Goal: Information Seeking & Learning: Understand process/instructions

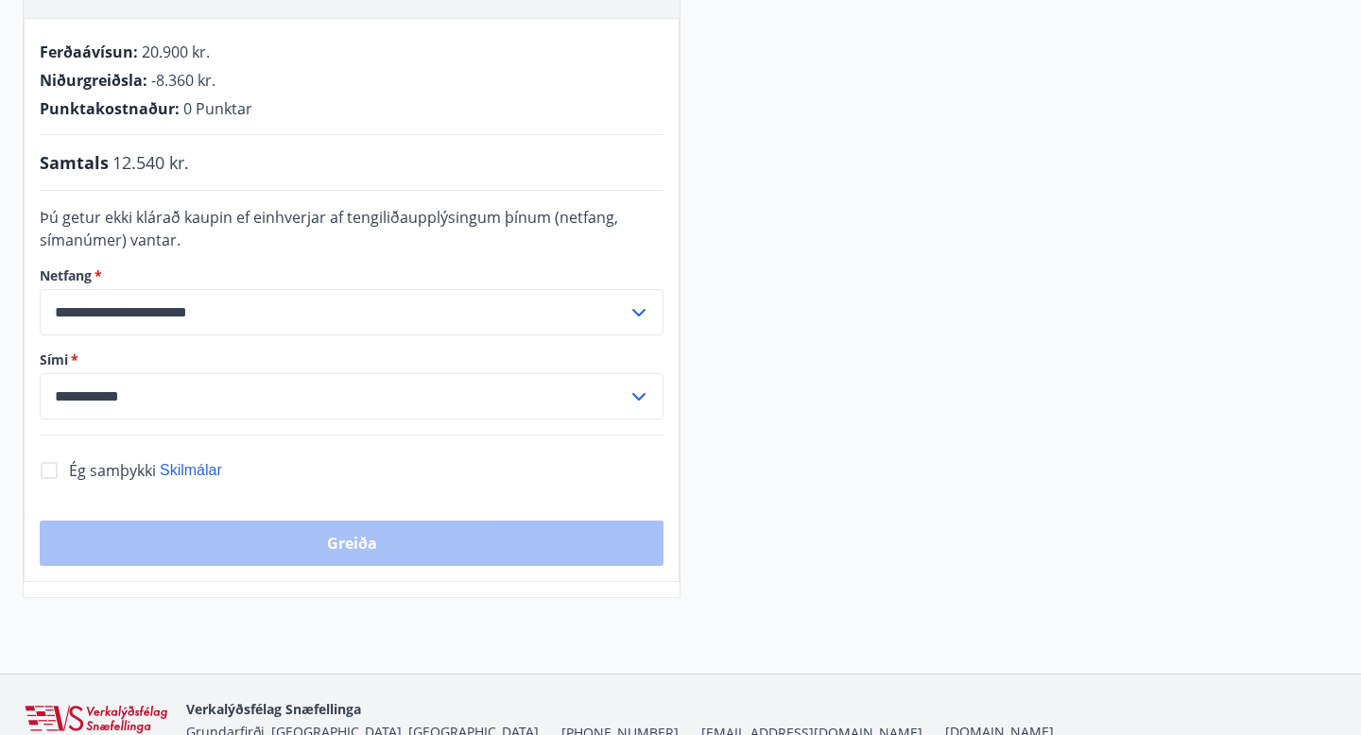
scroll to position [433, 0]
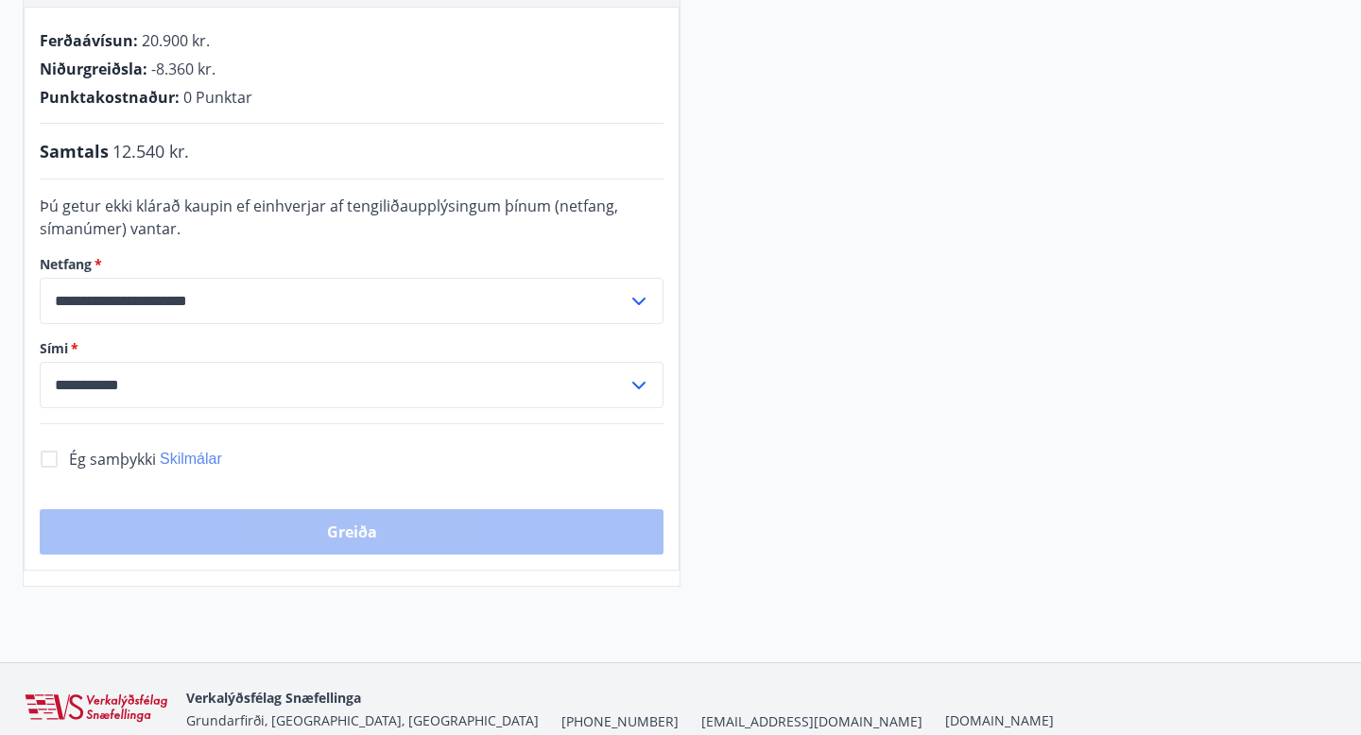
click at [187, 456] on span "Skilmálar" at bounding box center [191, 459] width 62 height 16
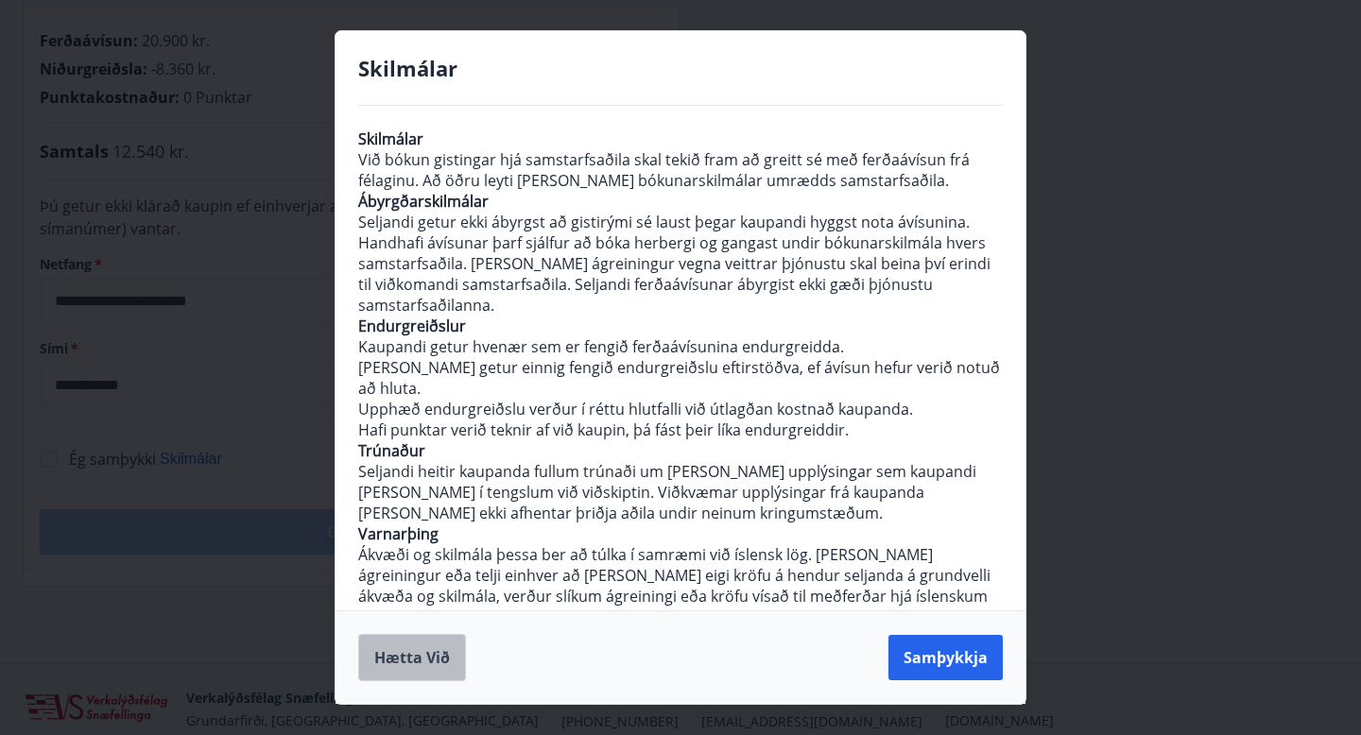
click at [413, 672] on button "Hætta við" at bounding box center [412, 657] width 108 height 47
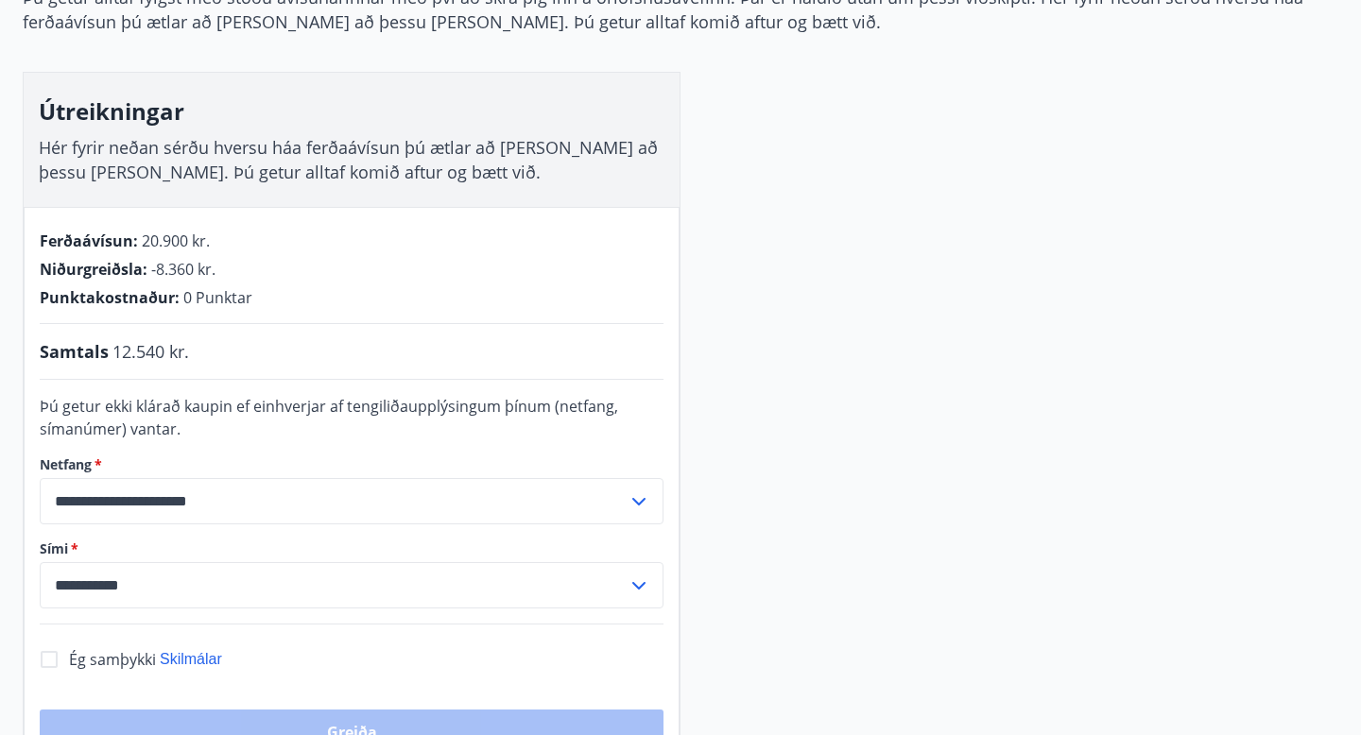
scroll to position [0, 0]
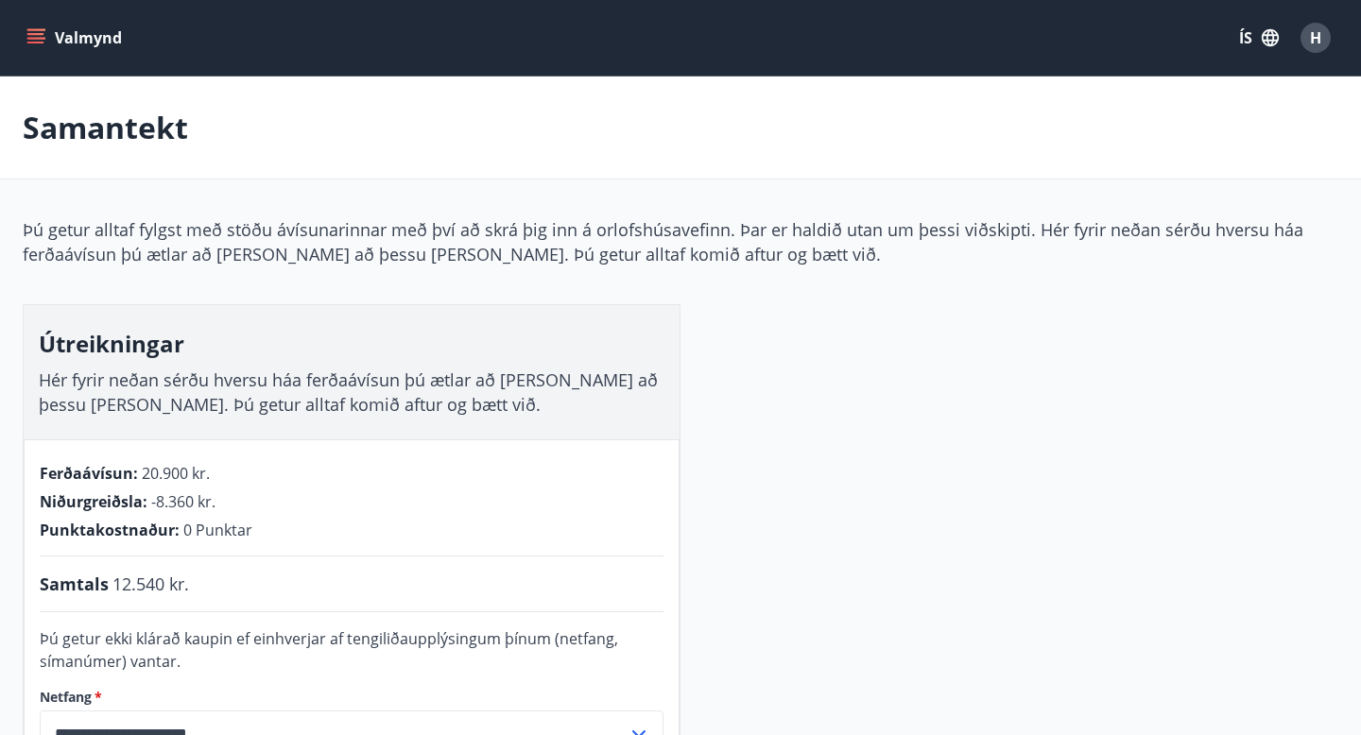
click at [81, 30] on button "Valmynd" at bounding box center [76, 38] width 107 height 34
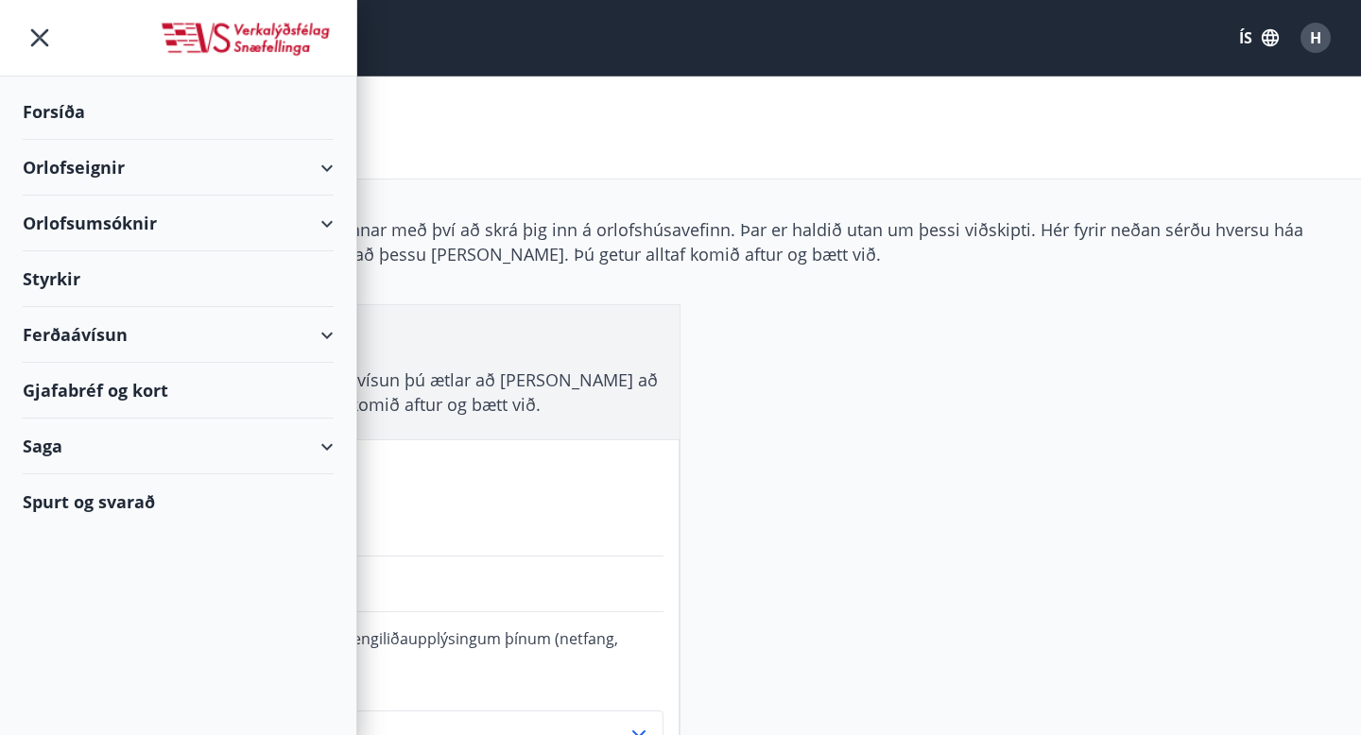
click at [61, 103] on div "Forsíða" at bounding box center [178, 112] width 311 height 56
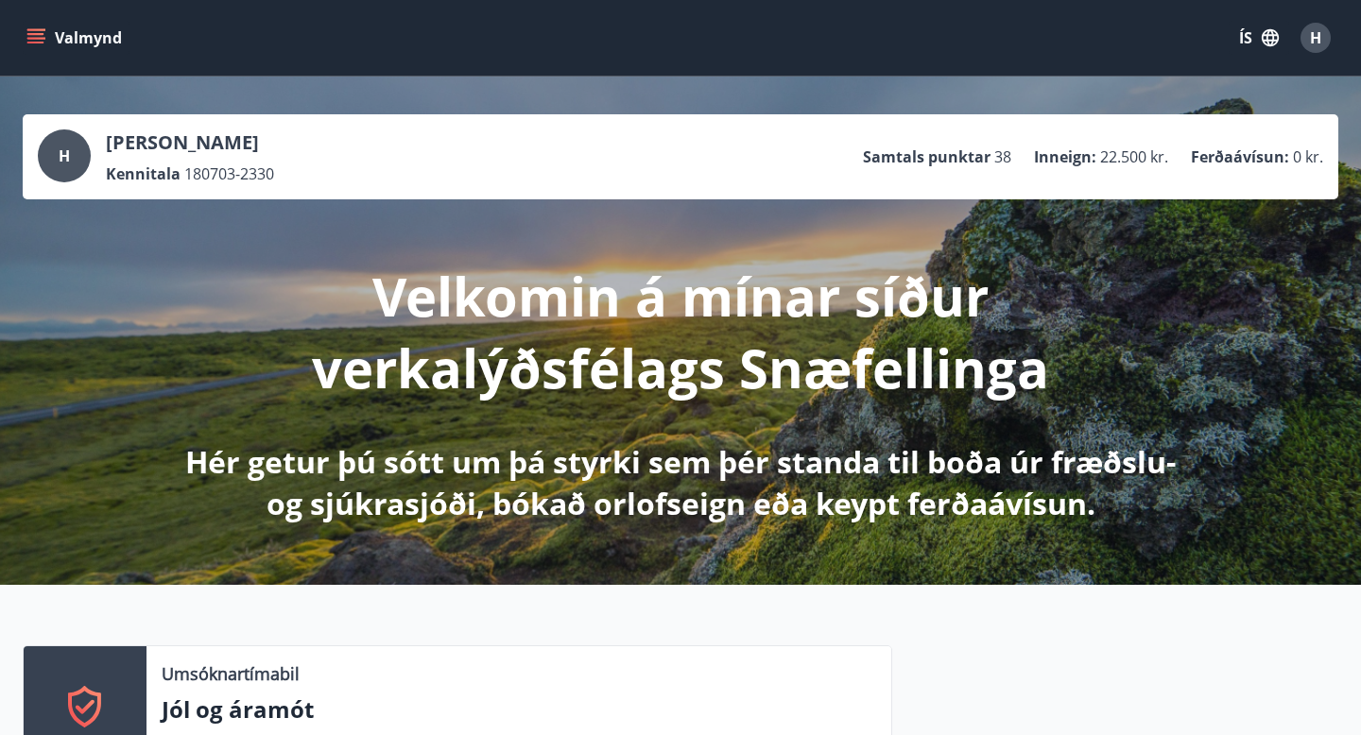
click at [1314, 36] on span "H" at bounding box center [1315, 37] width 11 height 21
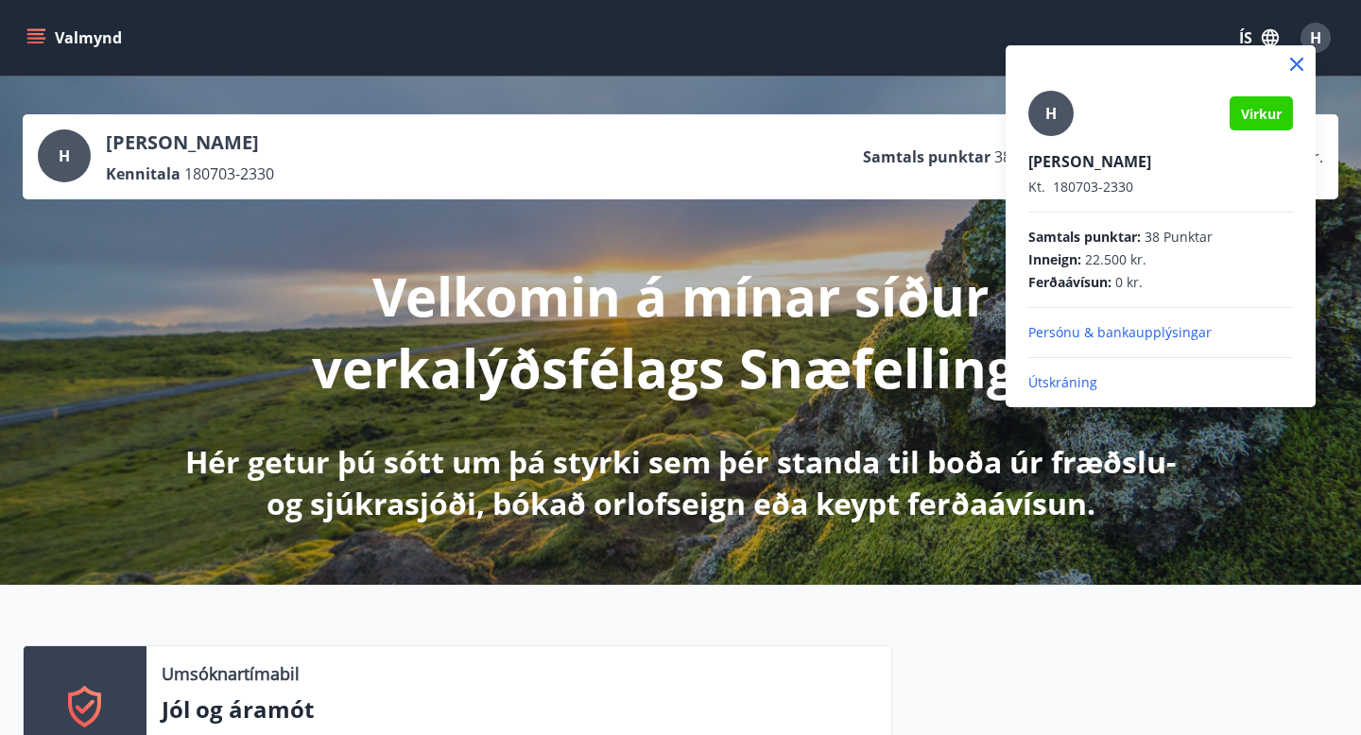
click at [1057, 384] on p "Útskráning" at bounding box center [1160, 382] width 265 height 19
